Goal: Transaction & Acquisition: Purchase product/service

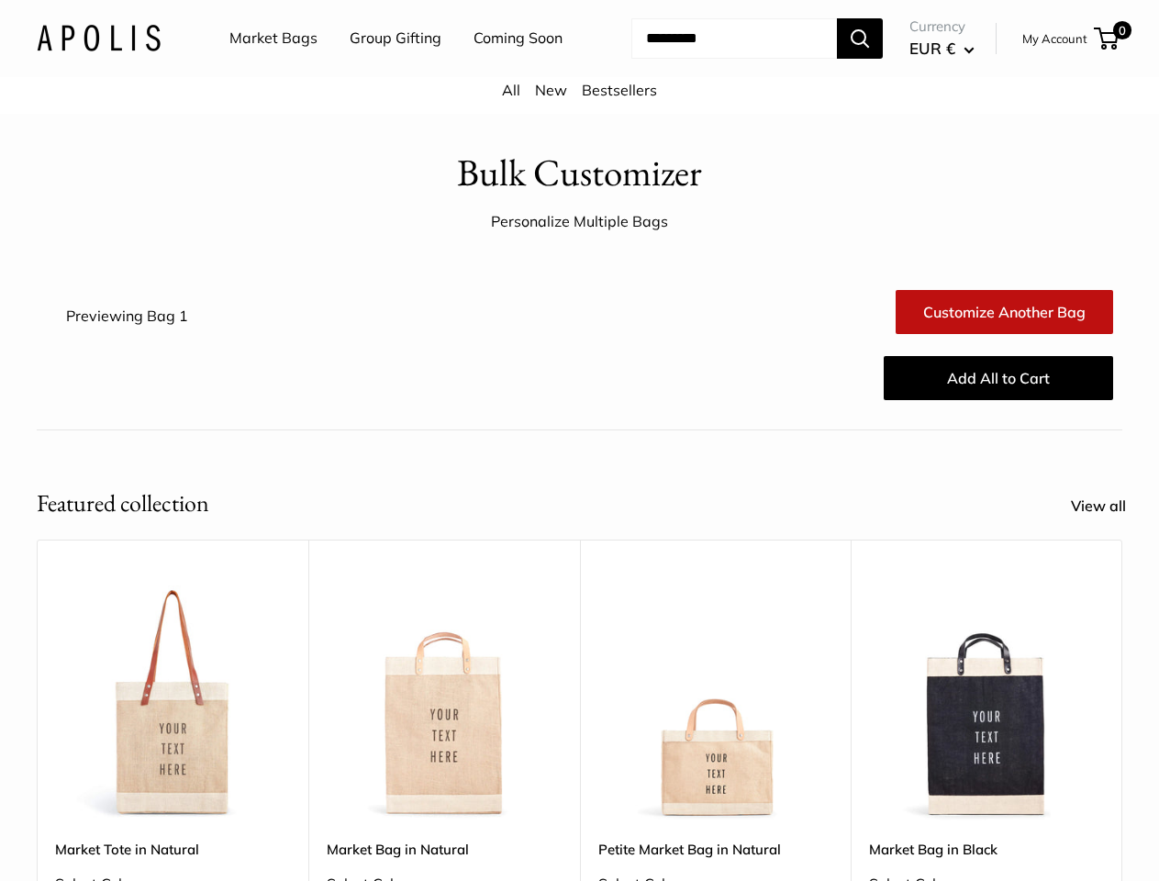
click at [579, 422] on div "Customize Another Bag Customize Another Bag Add All to Cart" at bounding box center [670, 345] width 905 height 154
click at [579, 68] on nav "Market Bags Group Gifting Coming Soon" at bounding box center [412, 38] width 439 height 59
click at [391, 68] on ul "Market Bags Group Gifting Coming Soon" at bounding box center [411, 38] width 365 height 59
click at [712, 59] on input "Search..." at bounding box center [734, 38] width 206 height 40
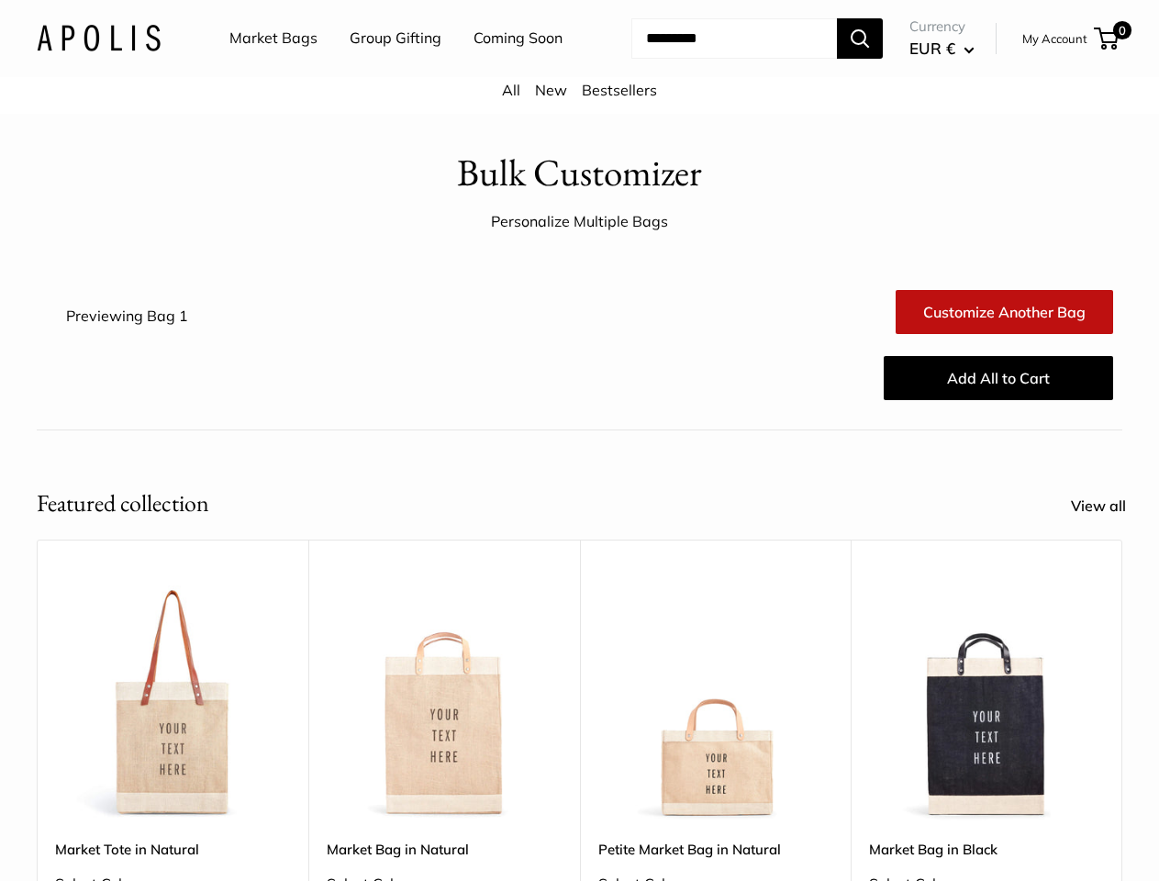
click at [580, 694] on div "Upgrade: Next Day Fulfillment Customizable Text Sturdy & Spill Resistant Best S…" at bounding box center [716, 828] width 272 height 577
click at [580, 721] on div "Upgrade: Next Day Fulfillment Customizable Text Sturdy & Spill Resistant Best S…" at bounding box center [716, 828] width 272 height 577
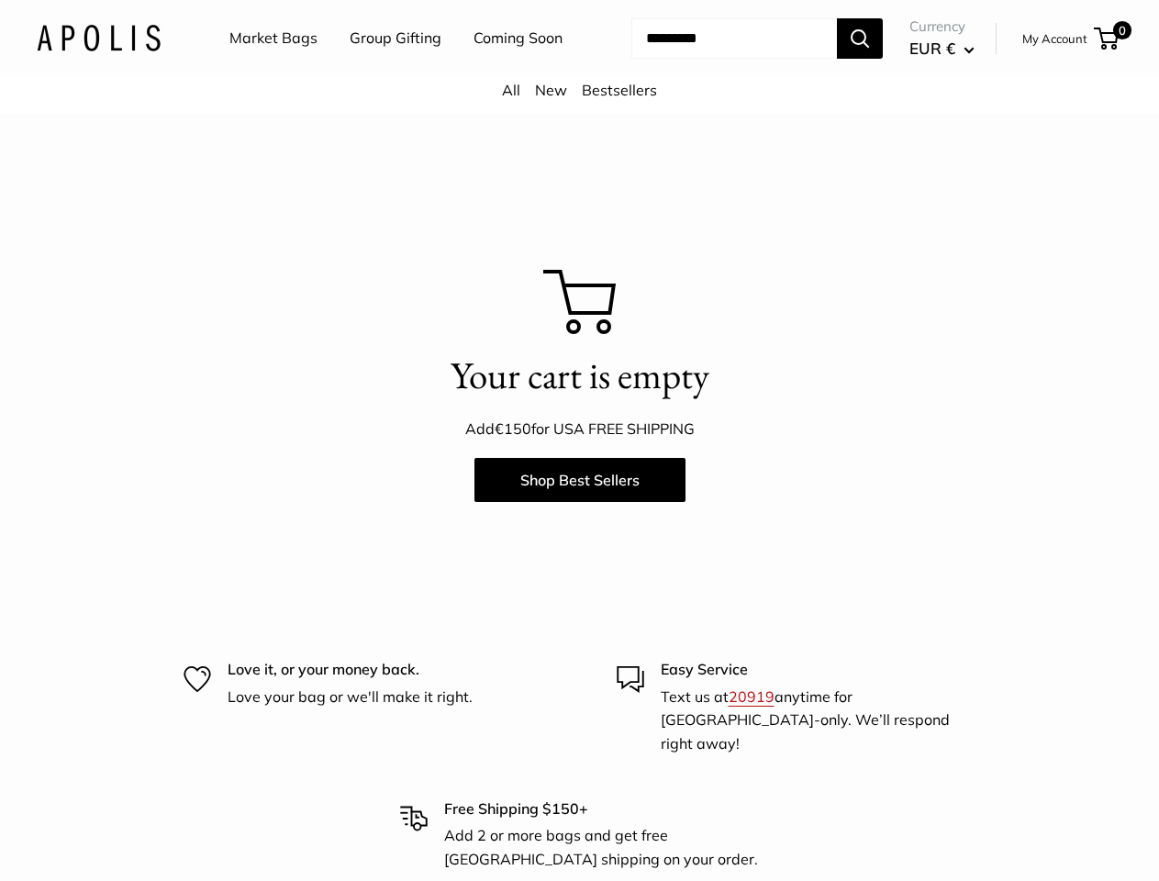
click at [579, 441] on p "Add €150 for USA FREE SHIPPING" at bounding box center [580, 430] width 1086 height 28
click at [579, 68] on nav "Market Bags Group Gifting Coming Soon" at bounding box center [412, 38] width 439 height 59
click at [391, 68] on ul "Market Bags Group Gifting Coming Soon" at bounding box center [411, 38] width 365 height 59
click at [712, 59] on input "Search..." at bounding box center [734, 38] width 206 height 40
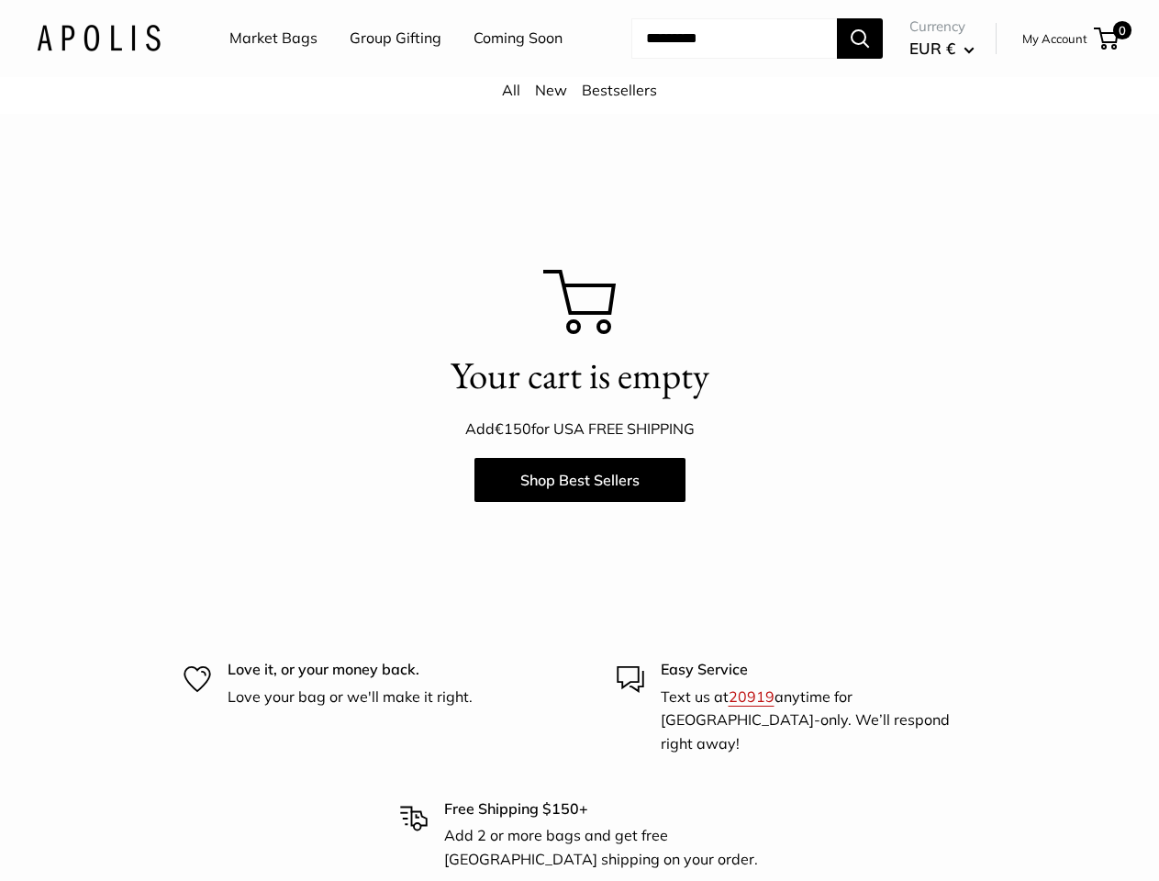
click at [579, 403] on p "Your cart is empty" at bounding box center [580, 376] width 1086 height 54
